Goal: Check status: Check status

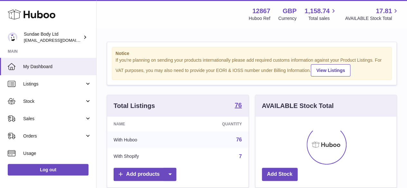
scroll to position [100, 141]
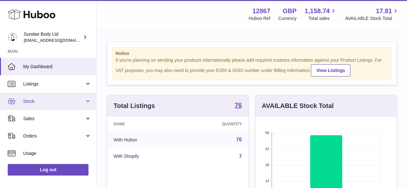
click at [35, 102] on span "Stock" at bounding box center [53, 101] width 61 height 6
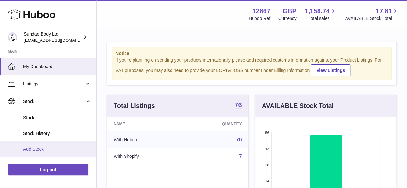
scroll to position [32, 0]
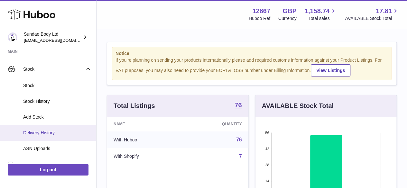
click at [52, 132] on span "Delivery History" at bounding box center [57, 133] width 68 height 6
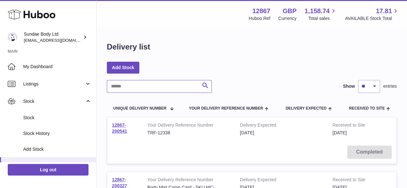
click at [128, 85] on input "text" at bounding box center [159, 86] width 105 height 13
paste input "**********"
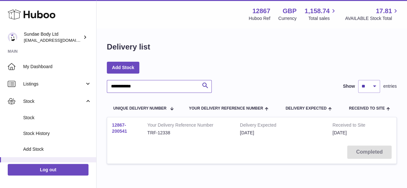
type input "**********"
click at [117, 124] on link "12867-200541" at bounding box center [119, 128] width 15 height 11
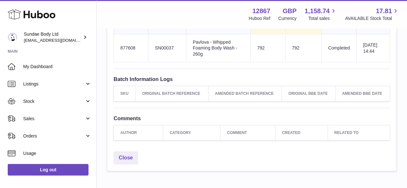
scroll to position [836, 0]
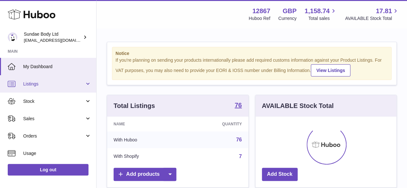
scroll to position [100, 141]
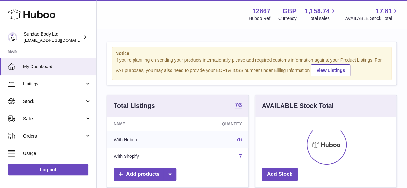
scroll to position [100, 141]
